Goal: Task Accomplishment & Management: Manage account settings

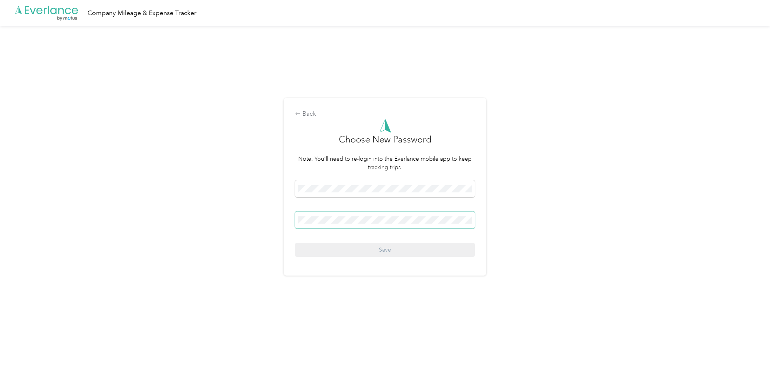
click at [320, 225] on span at bounding box center [385, 219] width 180 height 17
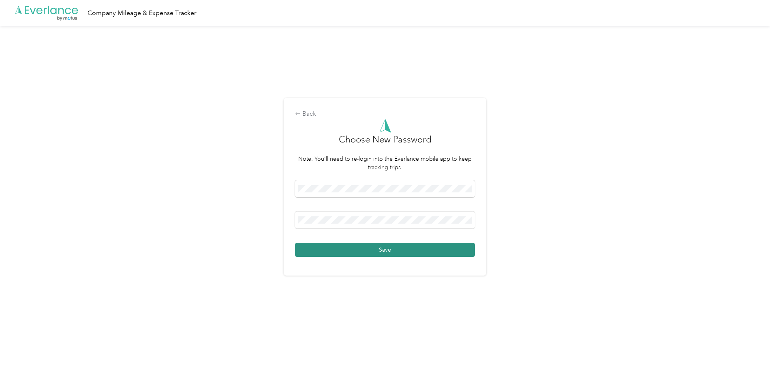
click at [332, 252] on button "Save" at bounding box center [385, 249] width 180 height 14
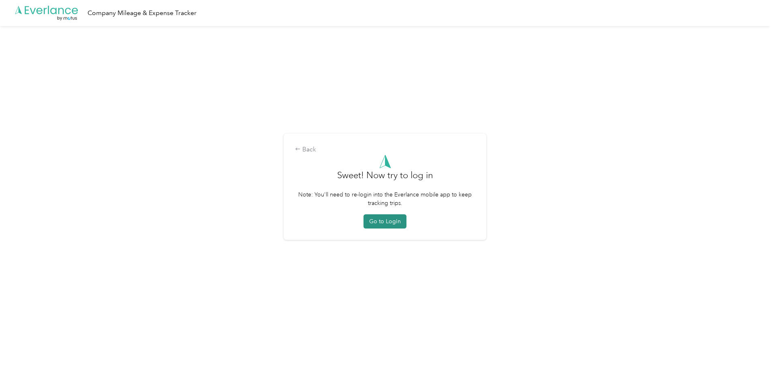
click at [385, 224] on button "Go to Login" at bounding box center [385, 221] width 43 height 14
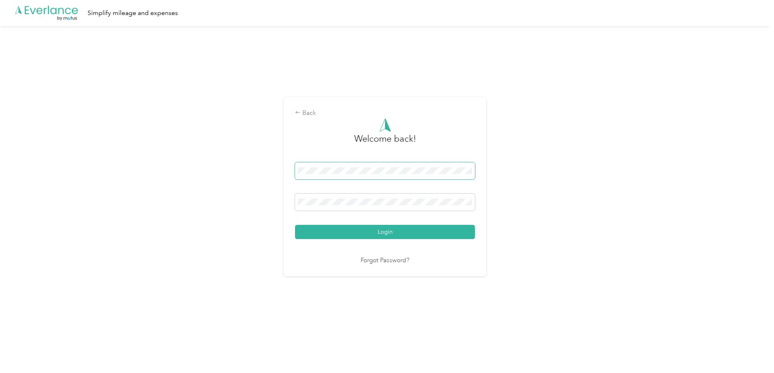
click at [0, 164] on div "Back Welcome back! Login Forgot Password?" at bounding box center [385, 190] width 770 height 328
click at [0, 198] on div "Back Welcome back! Login Forgot Password?" at bounding box center [385, 190] width 770 height 328
click at [295, 225] on button "Login" at bounding box center [385, 232] width 180 height 14
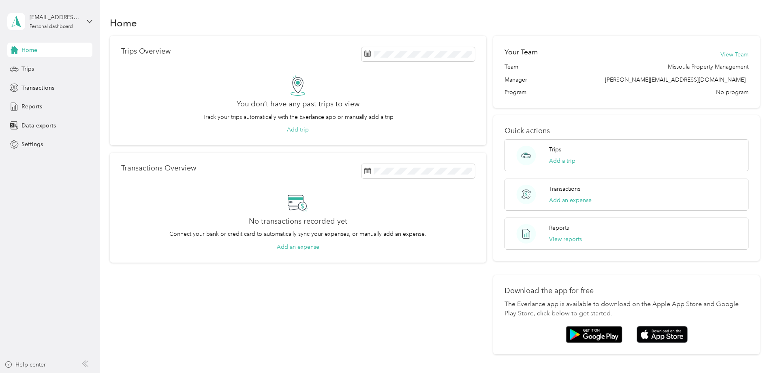
click at [392, 289] on div "Trips Overview You don’t have any past trips to view Track your trips automatic…" at bounding box center [298, 195] width 377 height 319
click at [54, 112] on div "Reports" at bounding box center [49, 106] width 85 height 15
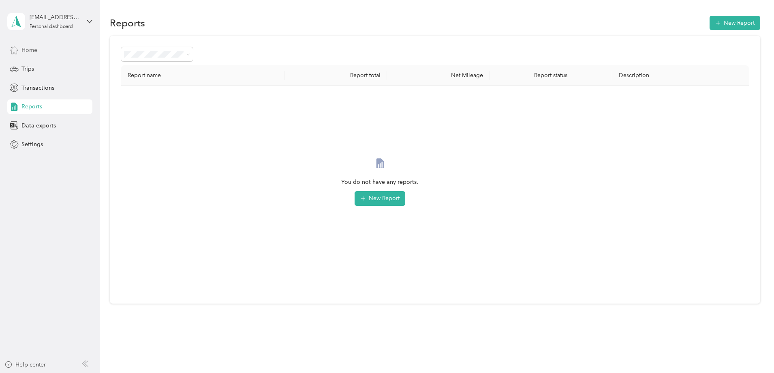
click at [56, 46] on div "Home" at bounding box center [49, 50] width 85 height 15
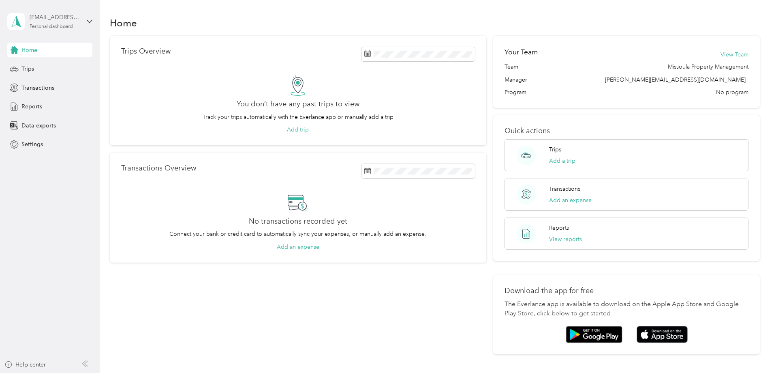
click at [68, 25] on div "Personal dashboard" at bounding box center [51, 26] width 43 height 5
click at [139, 44] on span "You’re signed in as [EMAIL_ADDRESS][DOMAIN_NAME]" at bounding box center [92, 43] width 159 height 9
click at [30, 145] on span "Settings" at bounding box center [31, 144] width 21 height 9
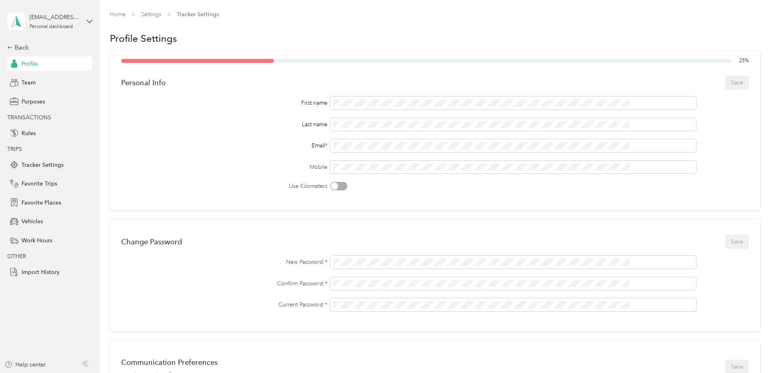
click at [381, 240] on div "Change Password Save" at bounding box center [435, 241] width 628 height 17
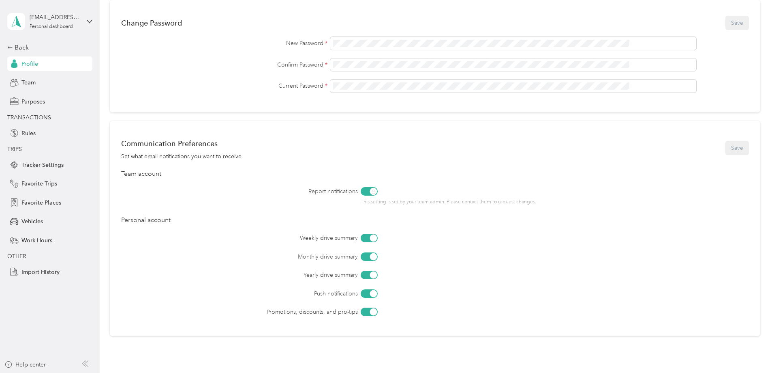
scroll to position [243, 0]
